Goal: Navigation & Orientation: Find specific page/section

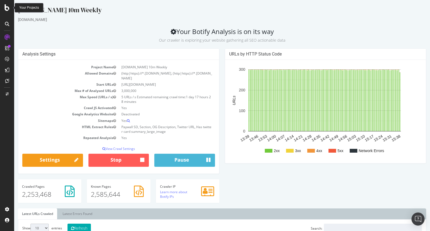
click at [7, 7] on icon at bounding box center [7, 7] width 5 height 7
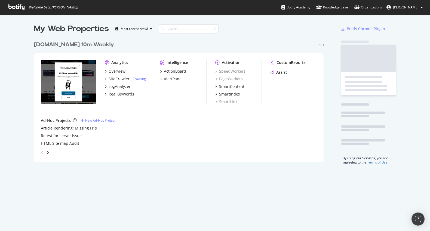
scroll to position [227, 422]
